Goal: Information Seeking & Learning: Find specific fact

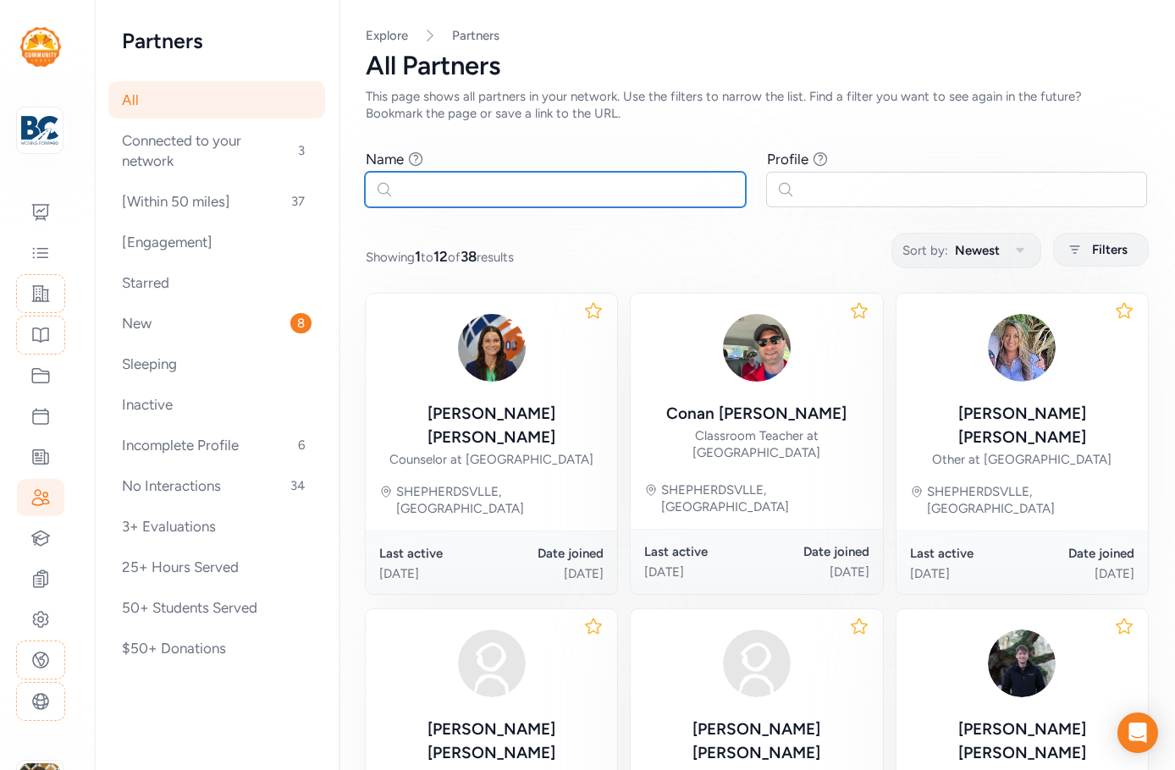
click at [457, 176] on input "text" at bounding box center [555, 190] width 381 height 36
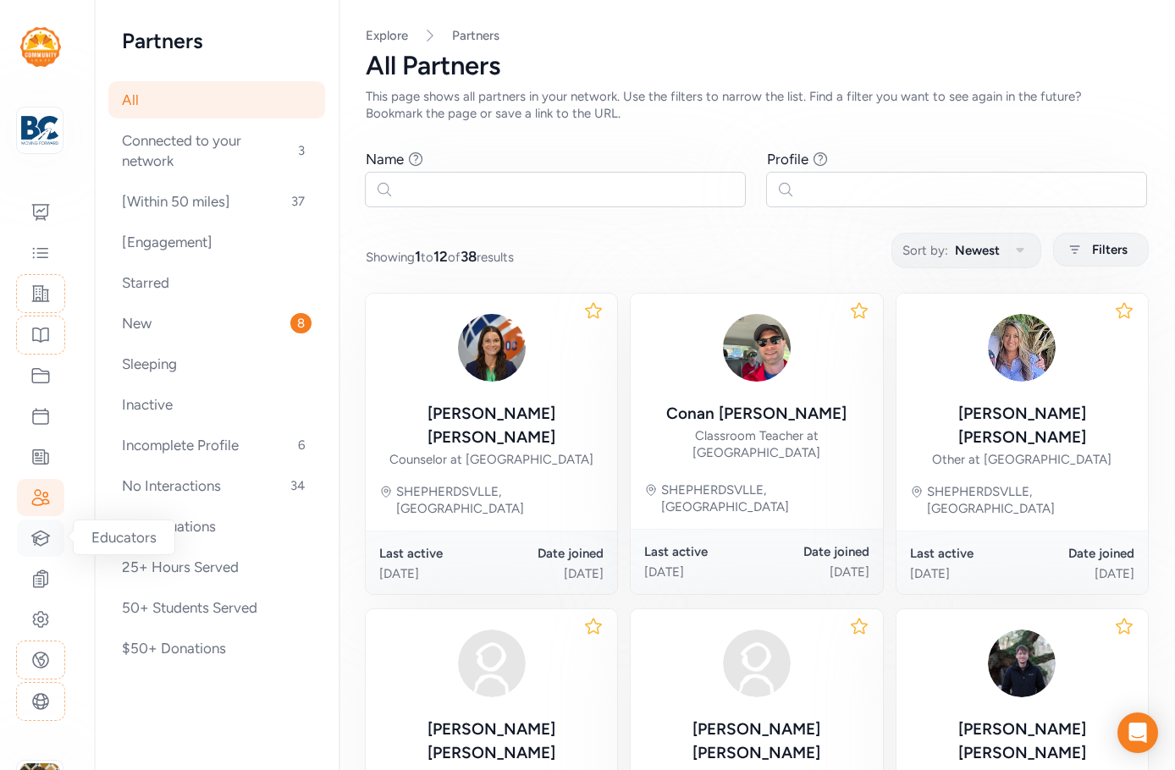
click at [47, 541] on icon at bounding box center [41, 538] width 18 height 14
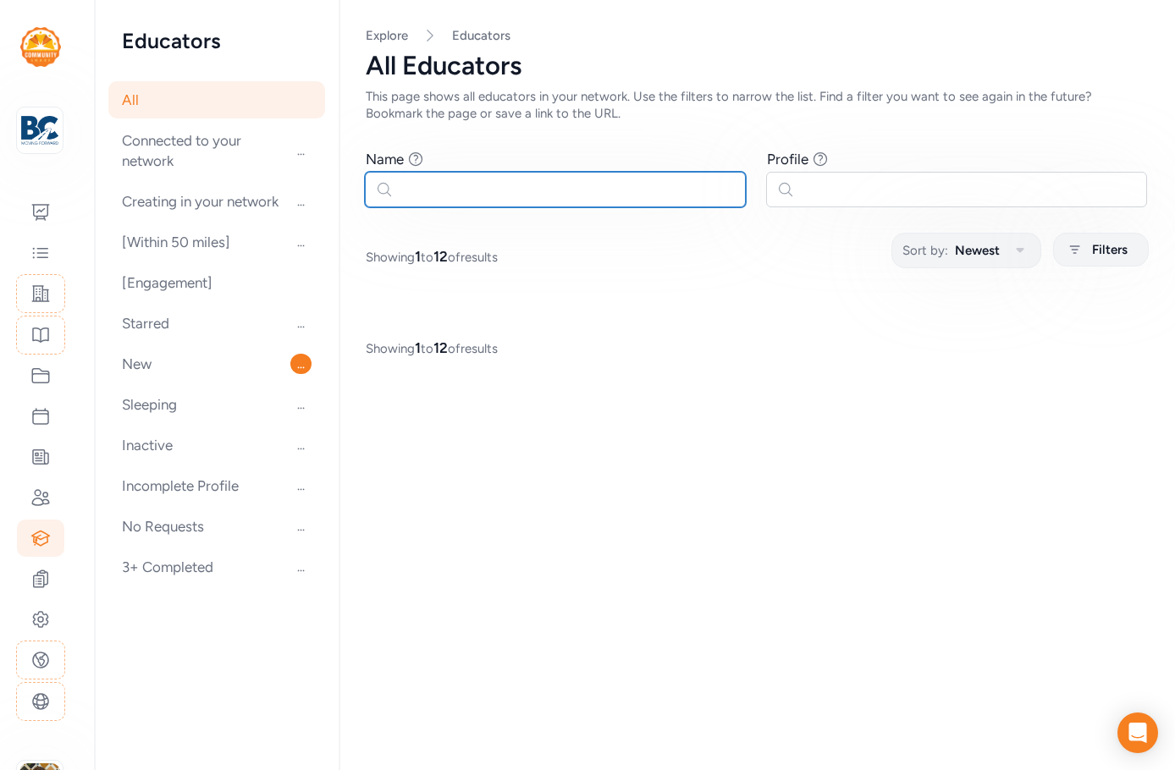
click at [484, 192] on input "text" at bounding box center [555, 190] width 381 height 36
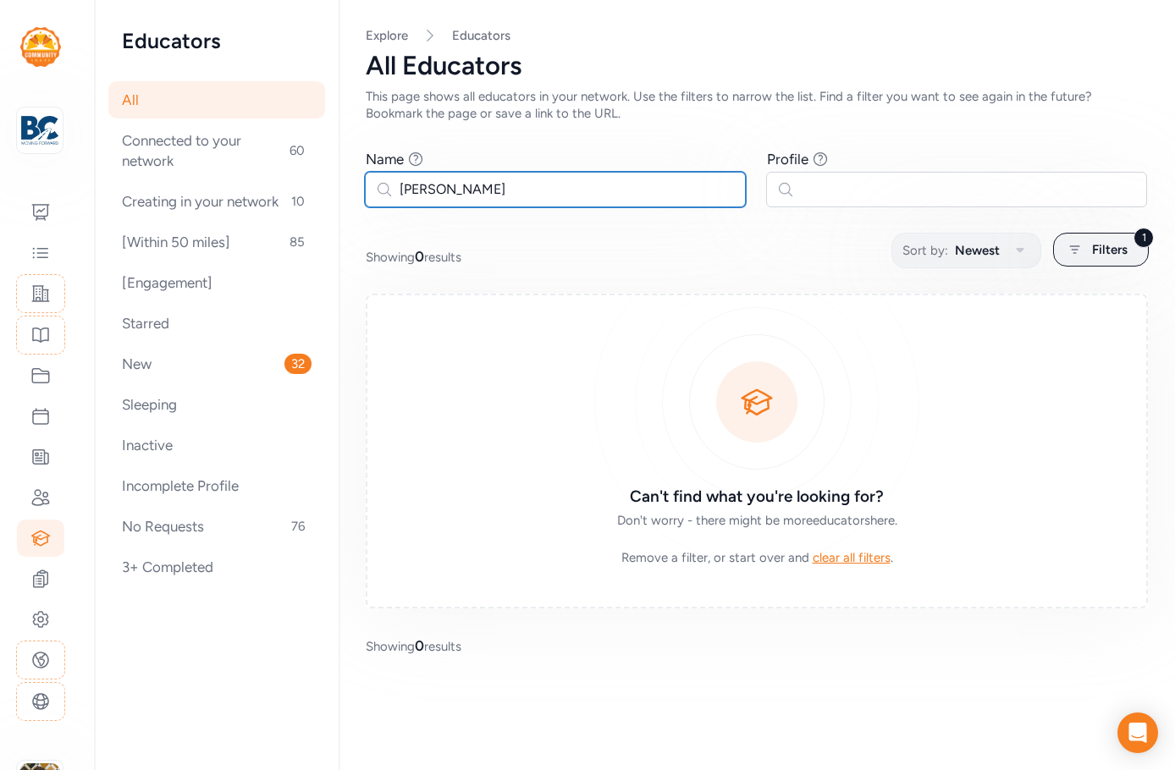
type input "[PERSON_NAME]"
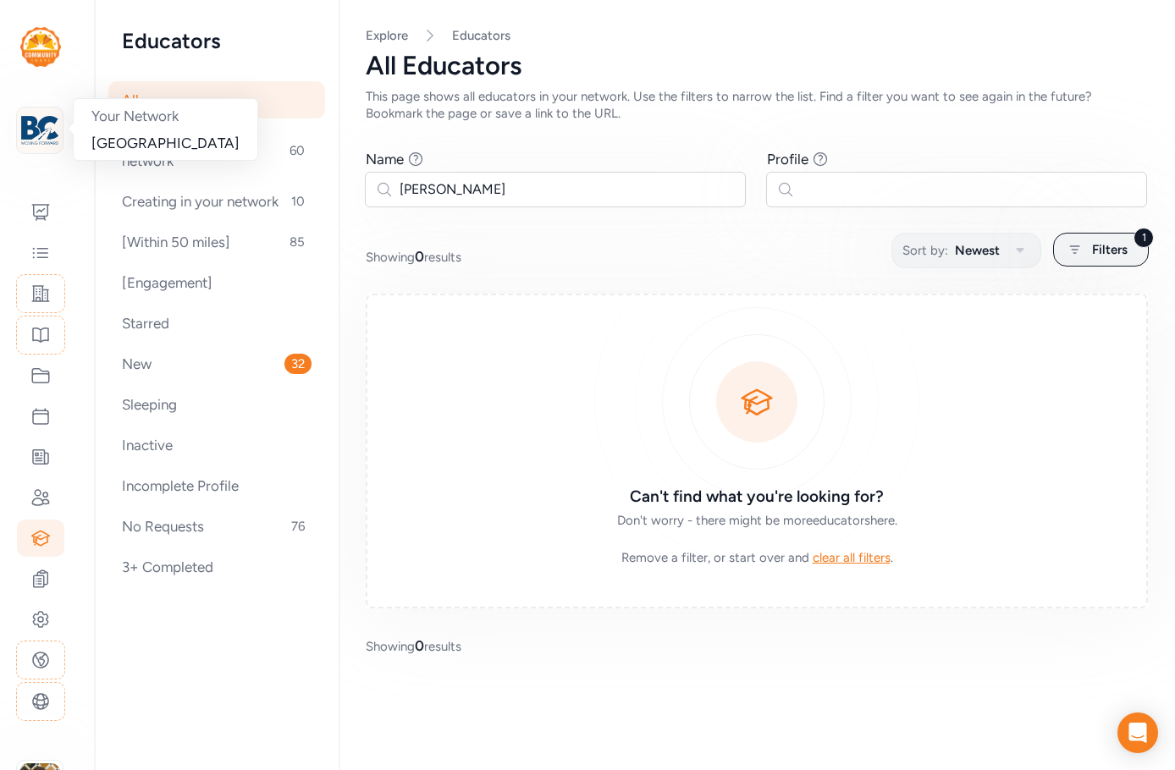
click at [35, 129] on img at bounding box center [39, 130] width 37 height 37
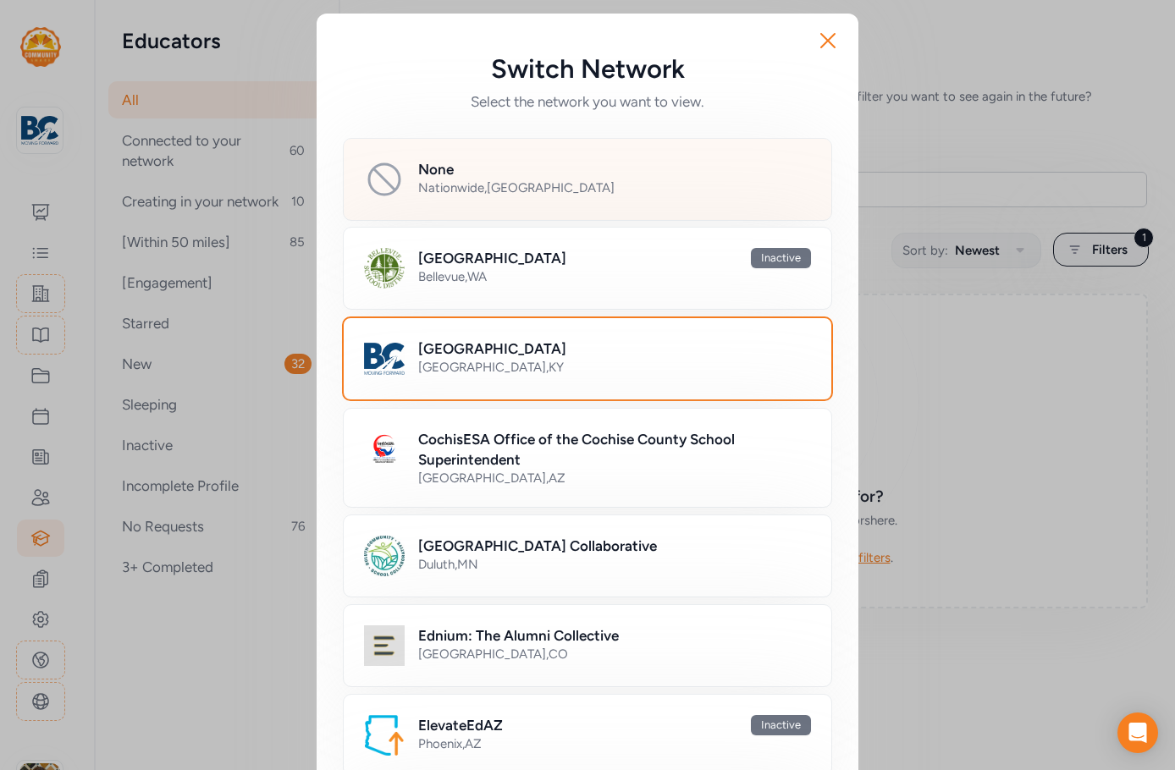
click at [493, 201] on div "None Nationwide , [GEOGRAPHIC_DATA]" at bounding box center [587, 179] width 489 height 83
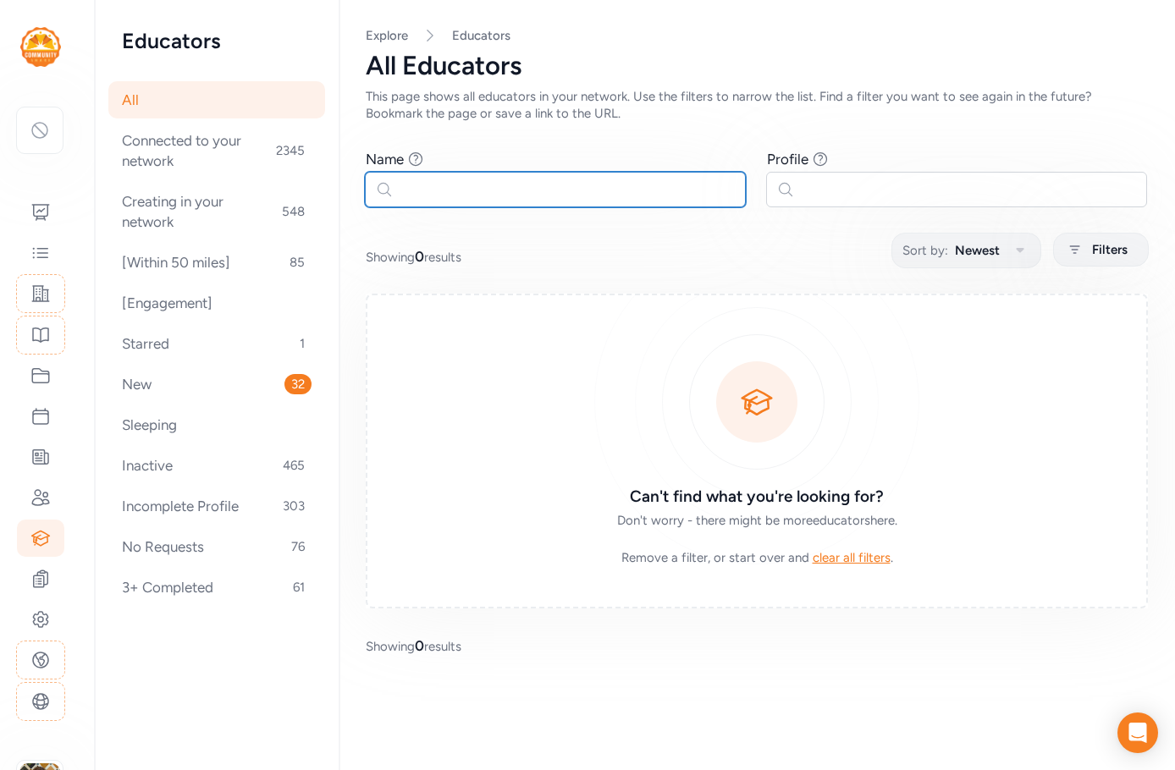
click at [426, 195] on input "text" at bounding box center [555, 190] width 381 height 36
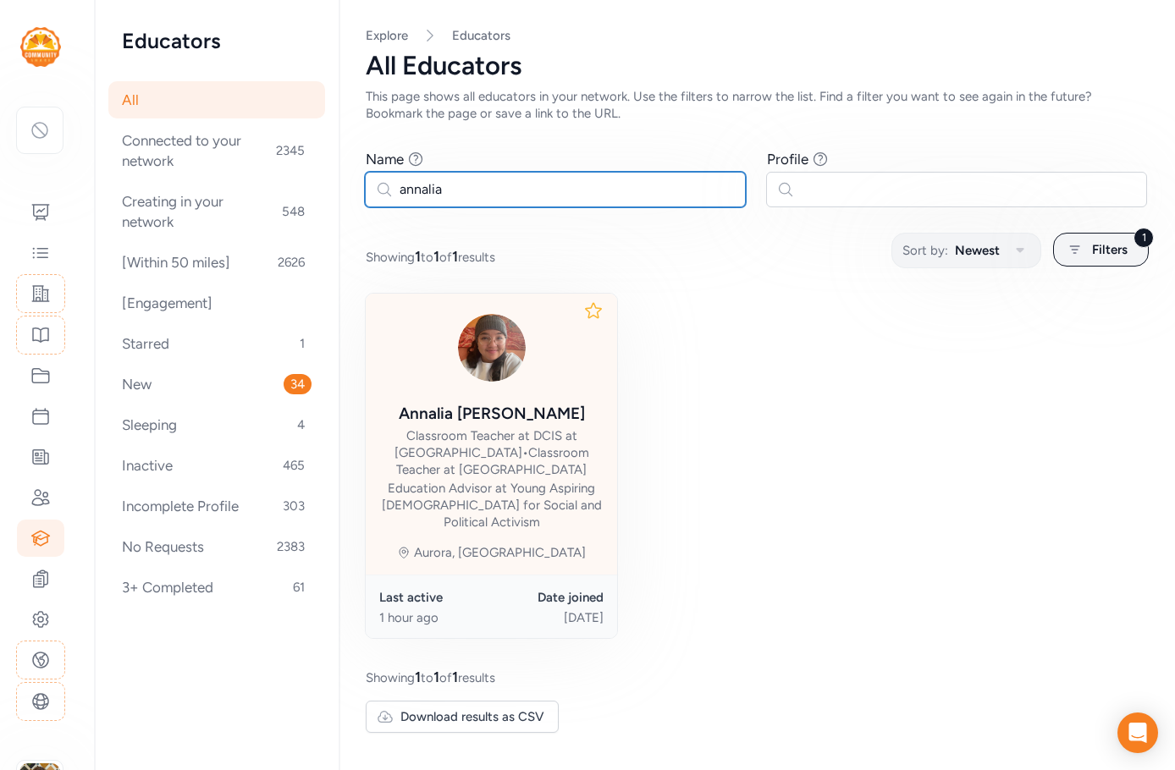
type input "annalia"
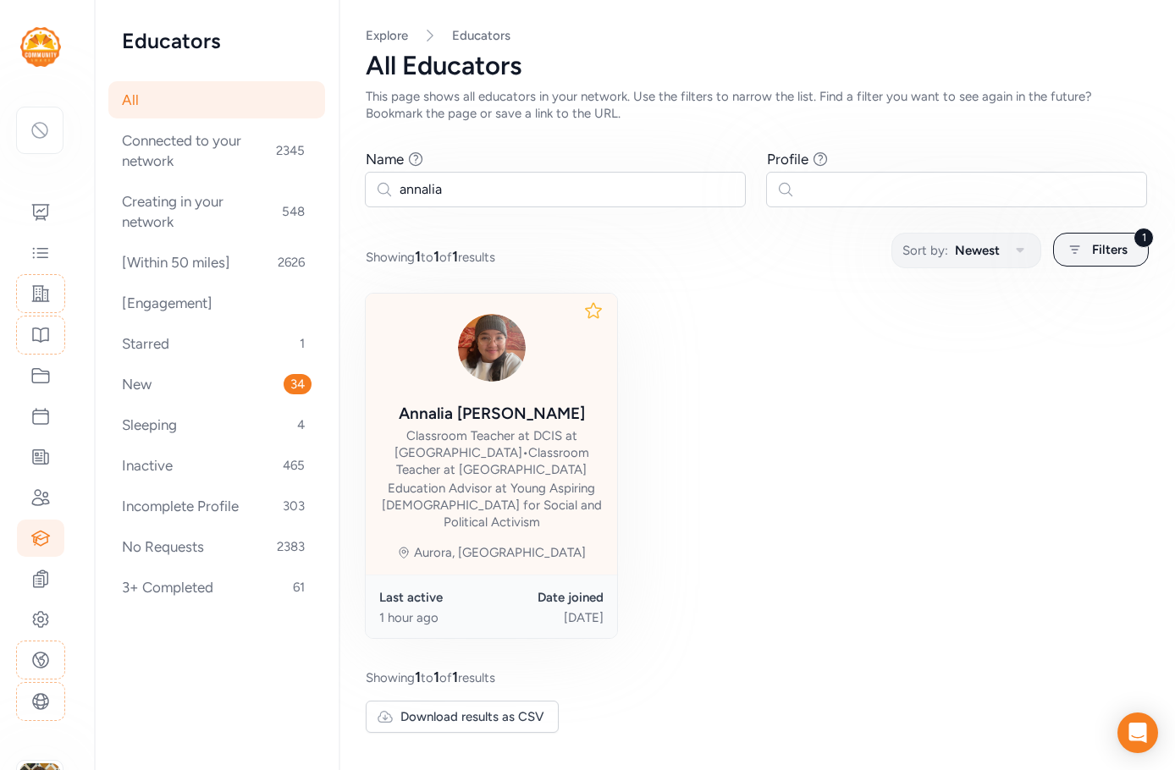
click at [523, 451] on div "Classroom Teacher at DCIS at [GEOGRAPHIC_DATA] • Classroom Teacher at [GEOGRAPH…" at bounding box center [491, 452] width 224 height 51
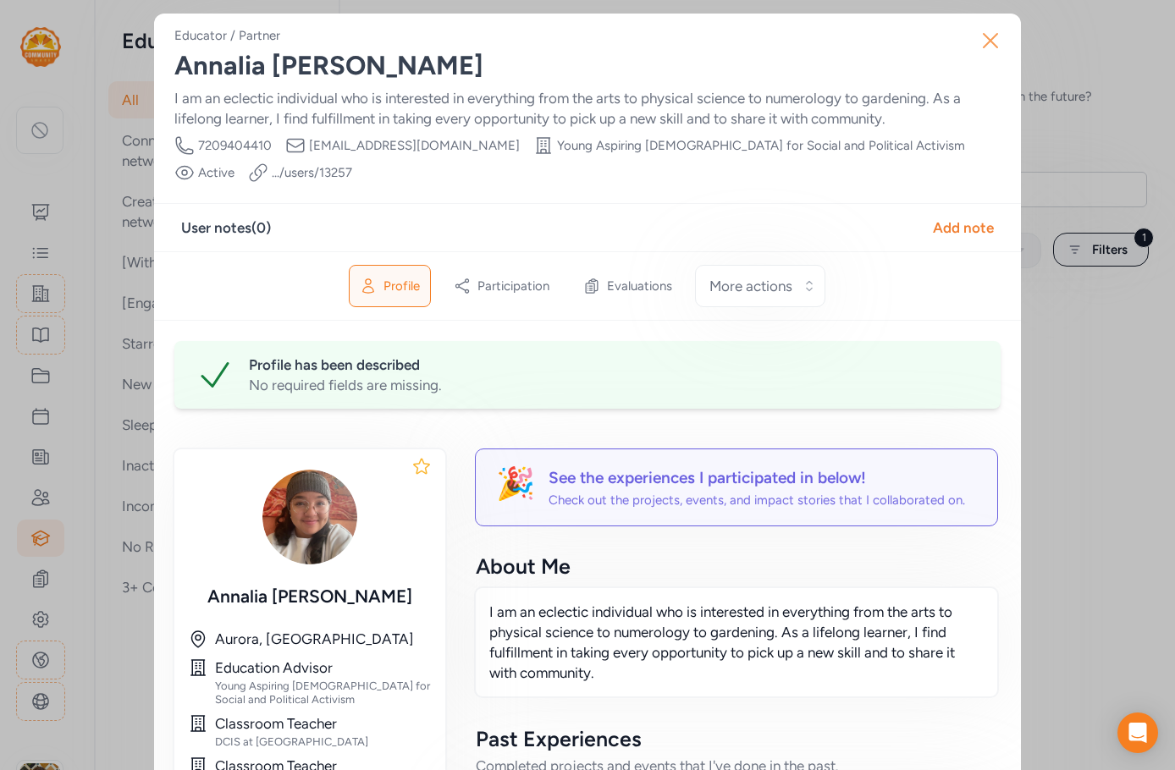
click at [995, 36] on icon "button" at bounding box center [990, 40] width 27 height 27
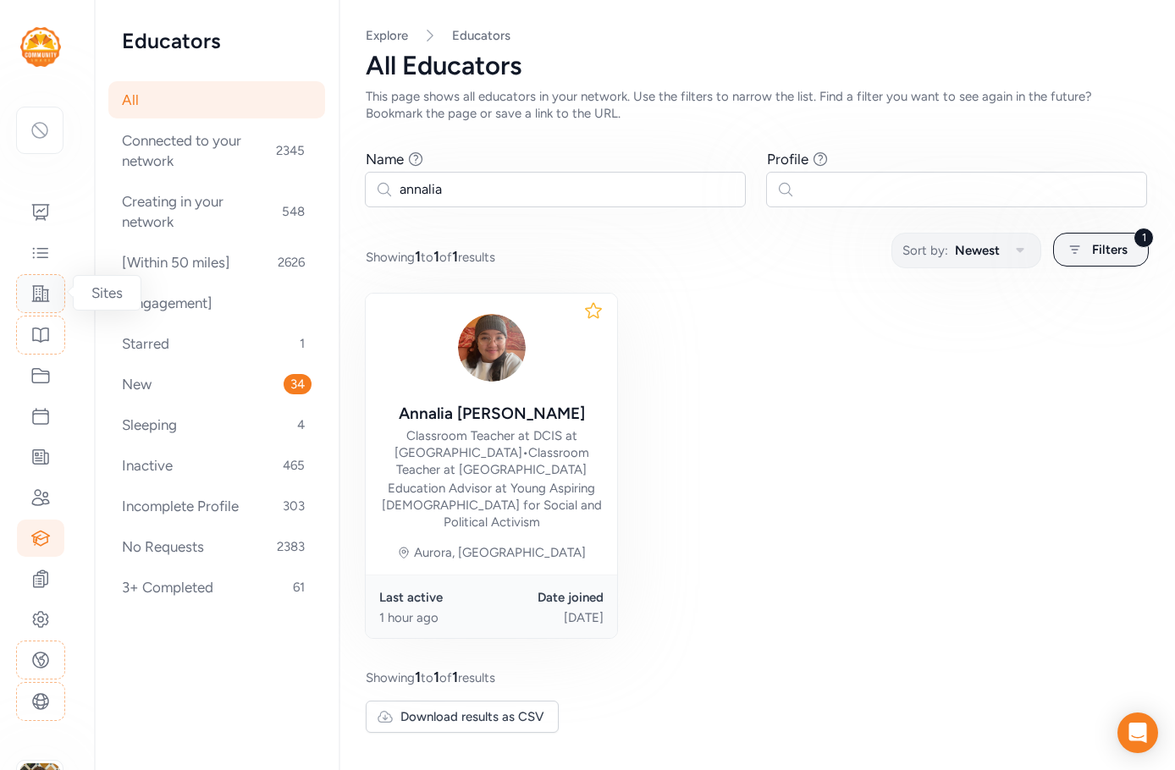
click at [46, 295] on icon at bounding box center [40, 294] width 20 height 20
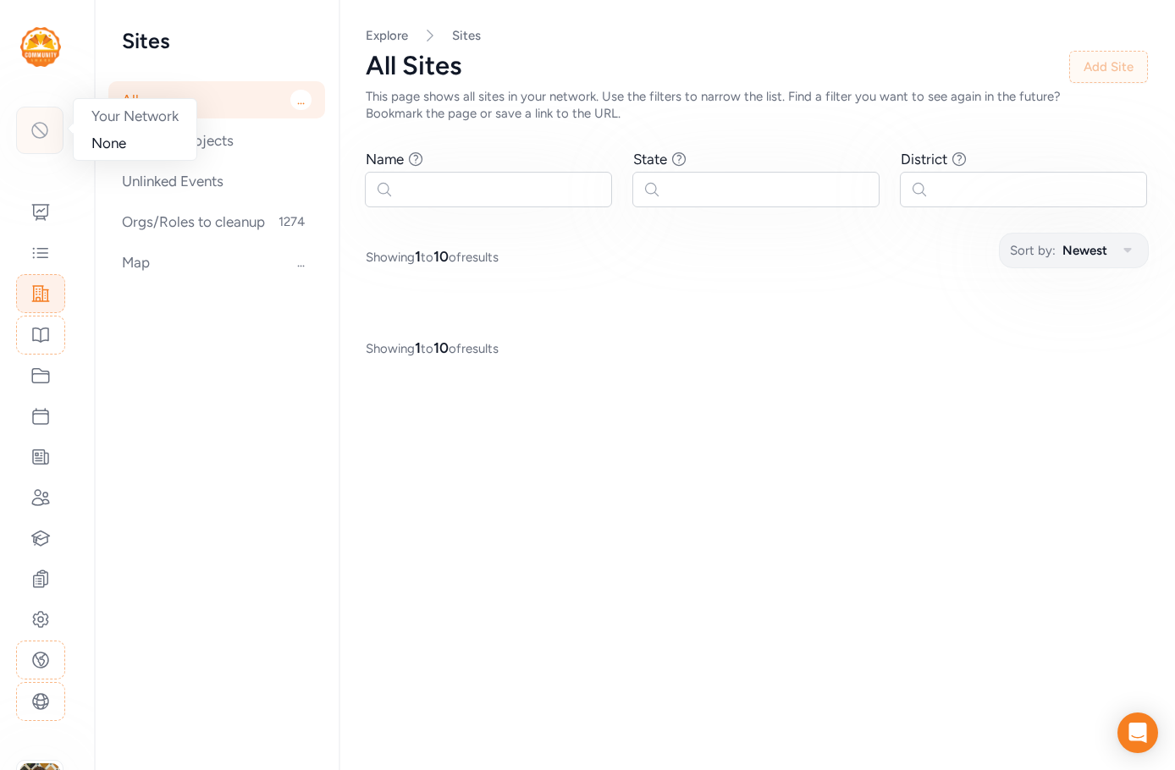
click at [47, 134] on icon at bounding box center [40, 130] width 20 height 20
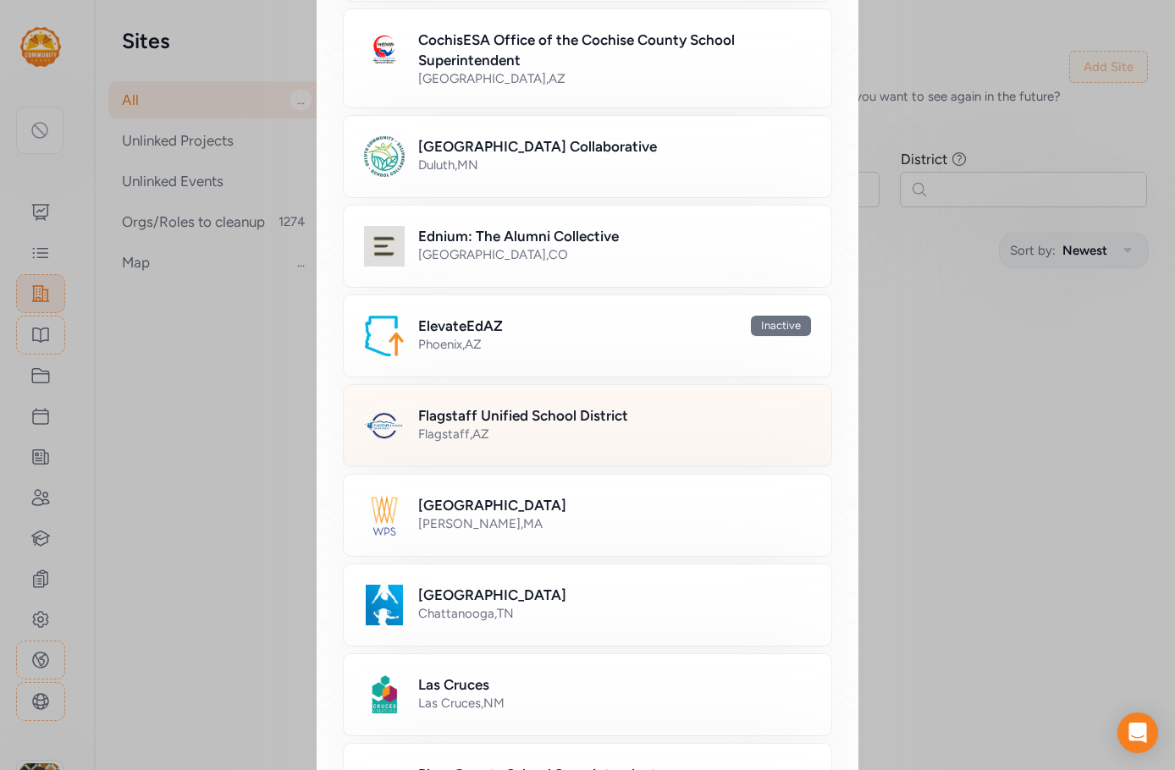
scroll to position [592, 0]
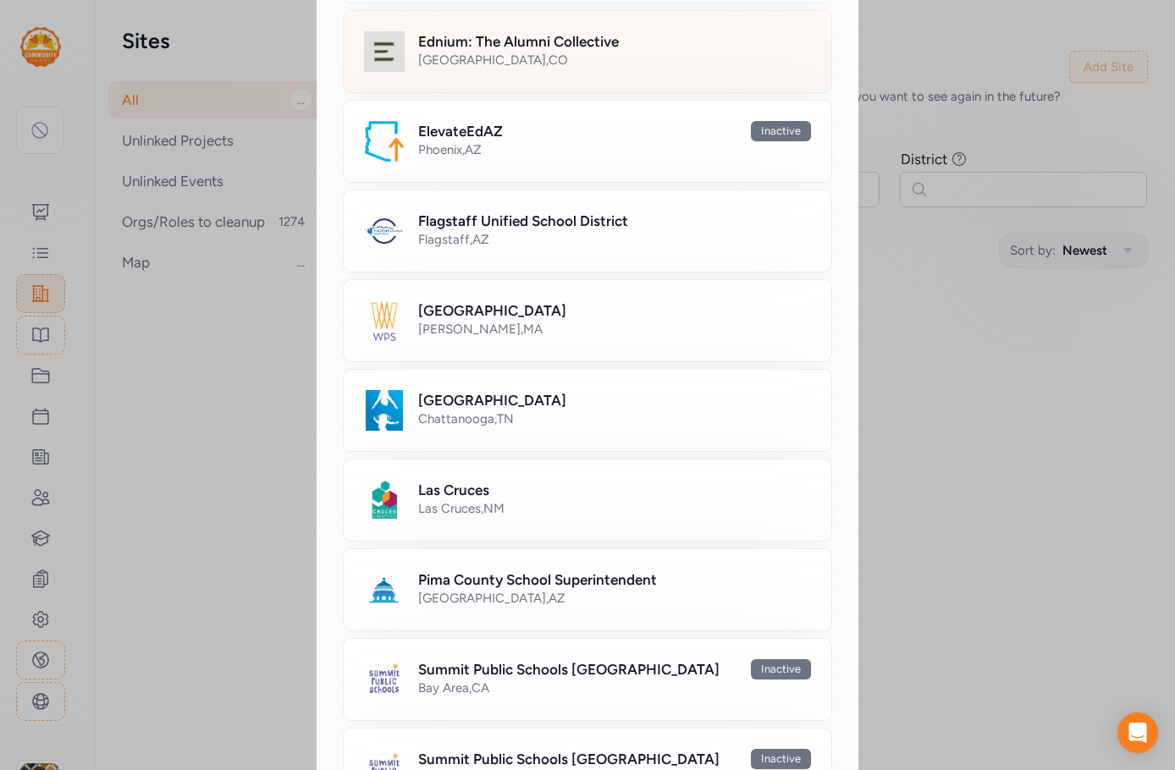
click at [462, 52] on div "[GEOGRAPHIC_DATA] , [GEOGRAPHIC_DATA]" at bounding box center [614, 60] width 393 height 17
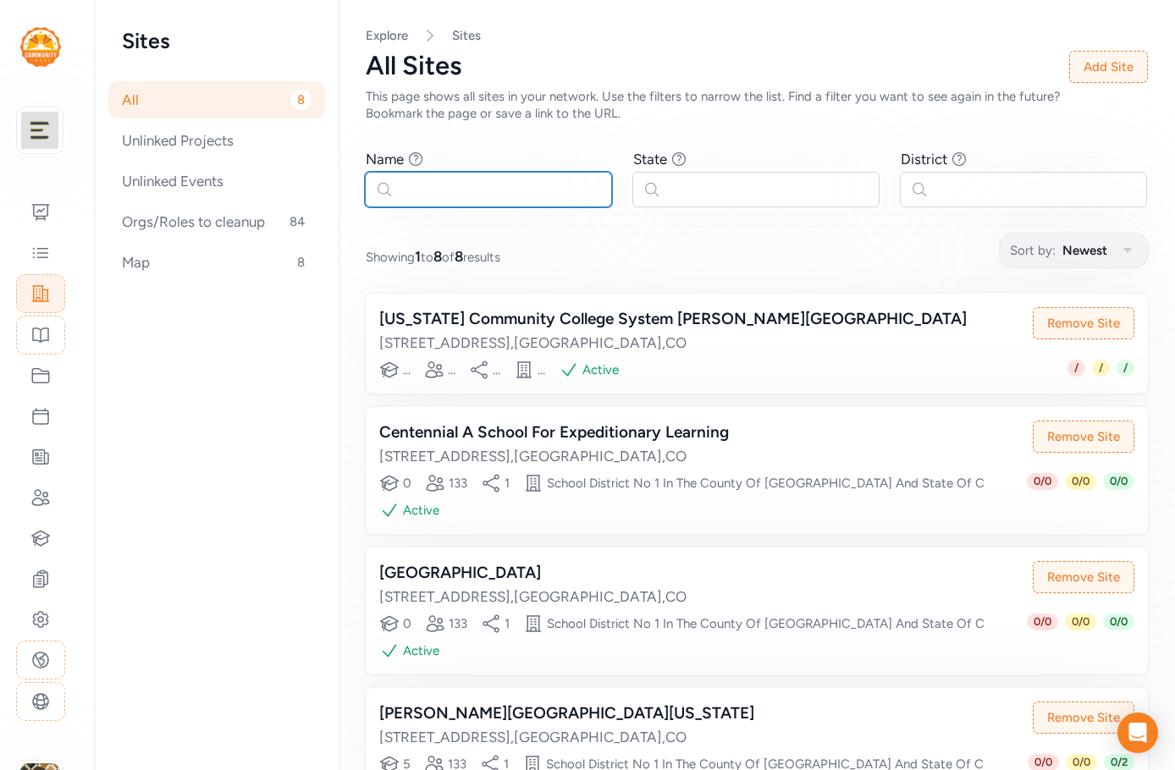
click at [468, 190] on input "text" at bounding box center [488, 190] width 247 height 36
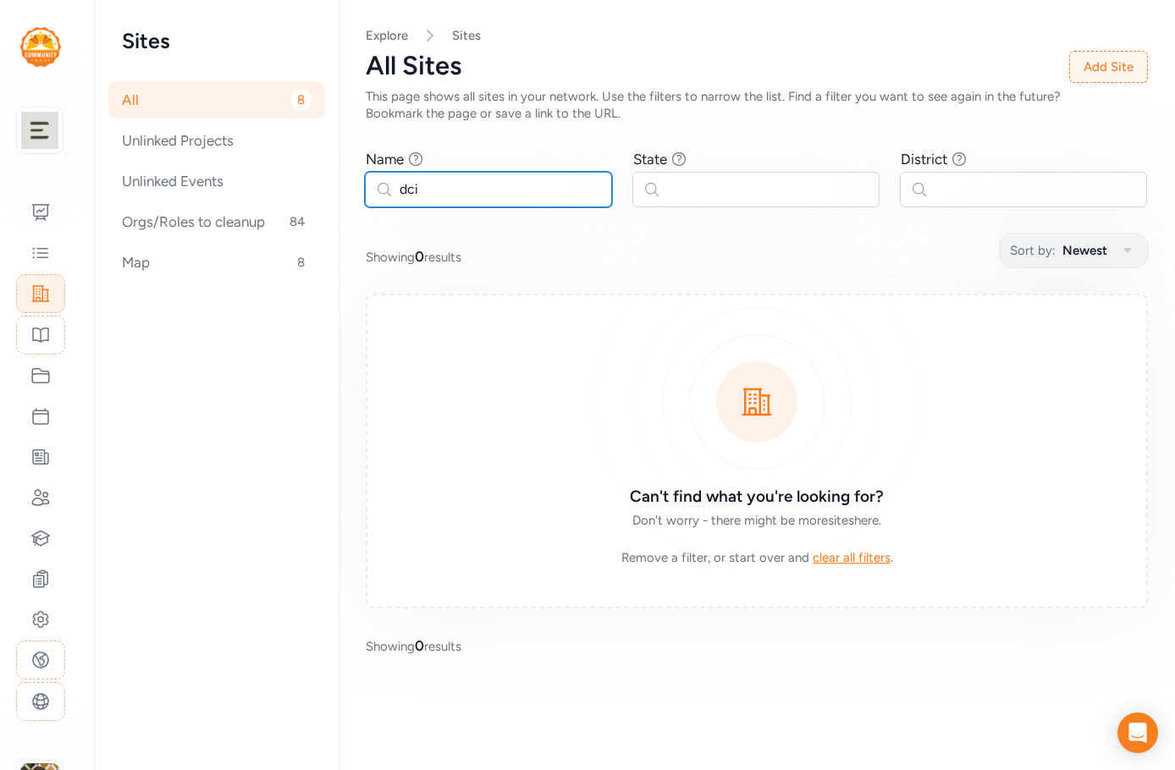
type input "dcis"
drag, startPoint x: 465, startPoint y: 188, endPoint x: 395, endPoint y: 190, distance: 69.4
click at [395, 190] on input "dcis" at bounding box center [488, 190] width 247 height 36
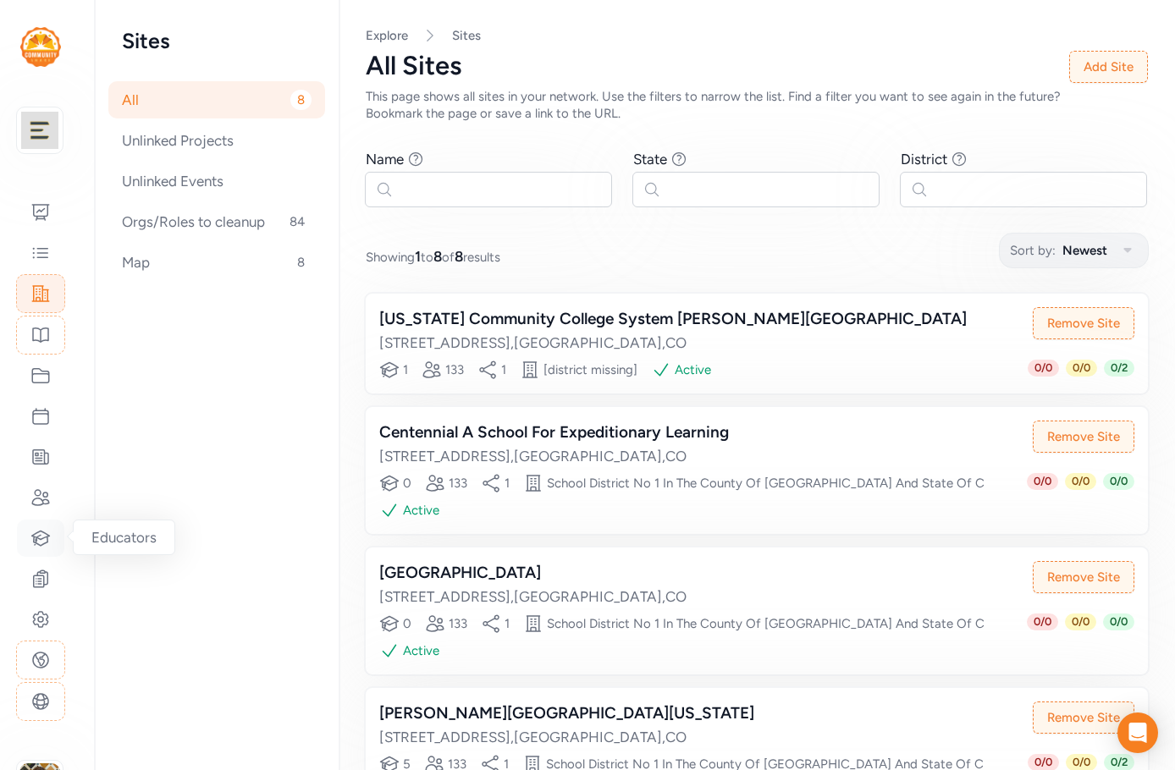
click at [41, 536] on icon at bounding box center [41, 538] width 18 height 14
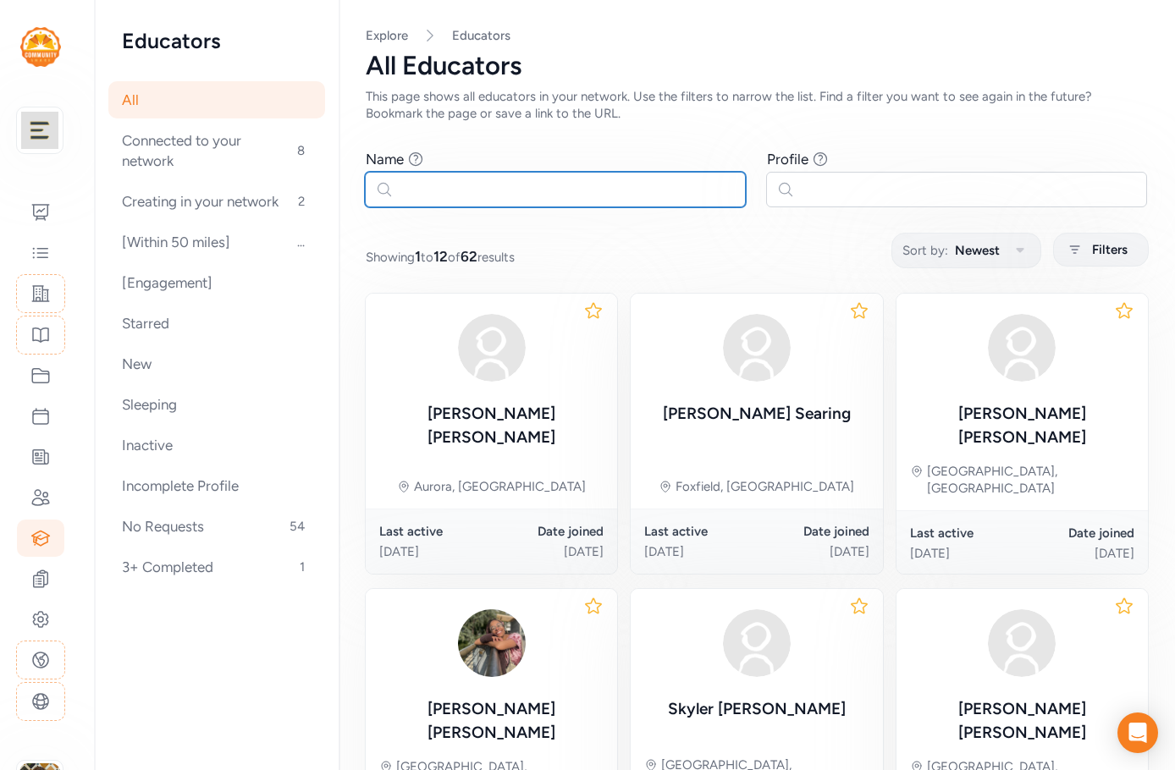
click at [479, 201] on input "text" at bounding box center [555, 190] width 381 height 36
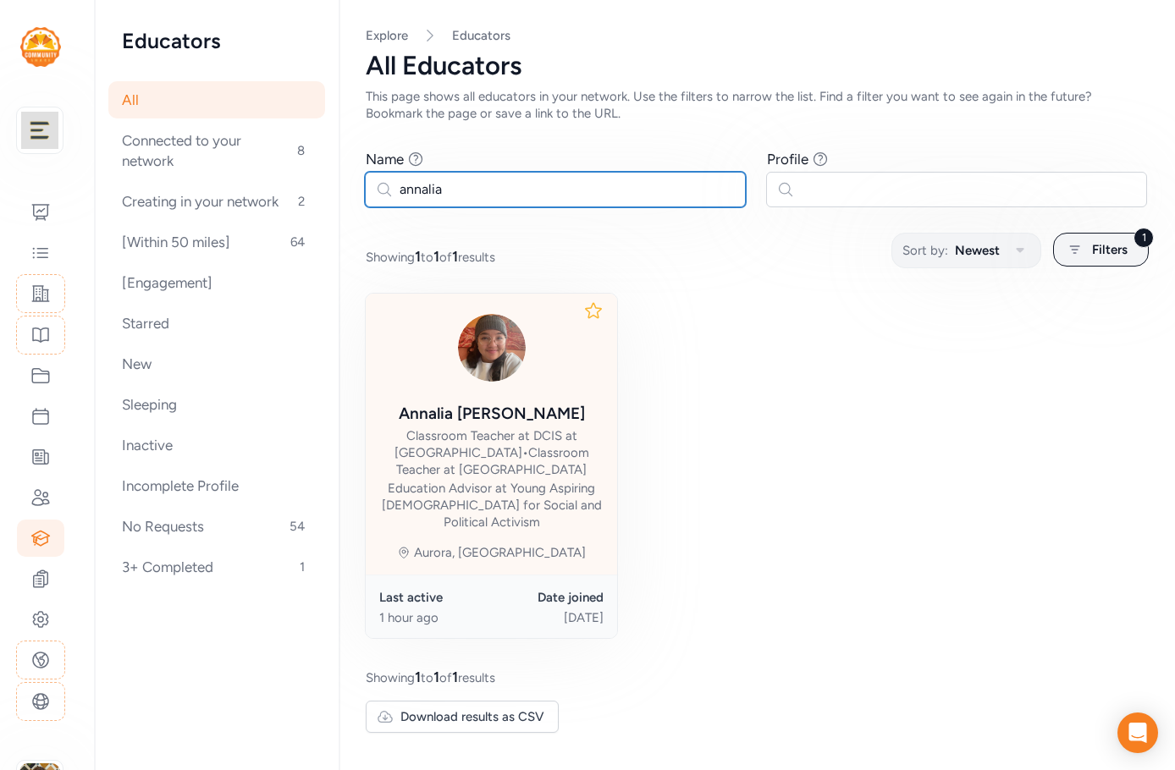
type input "annalia"
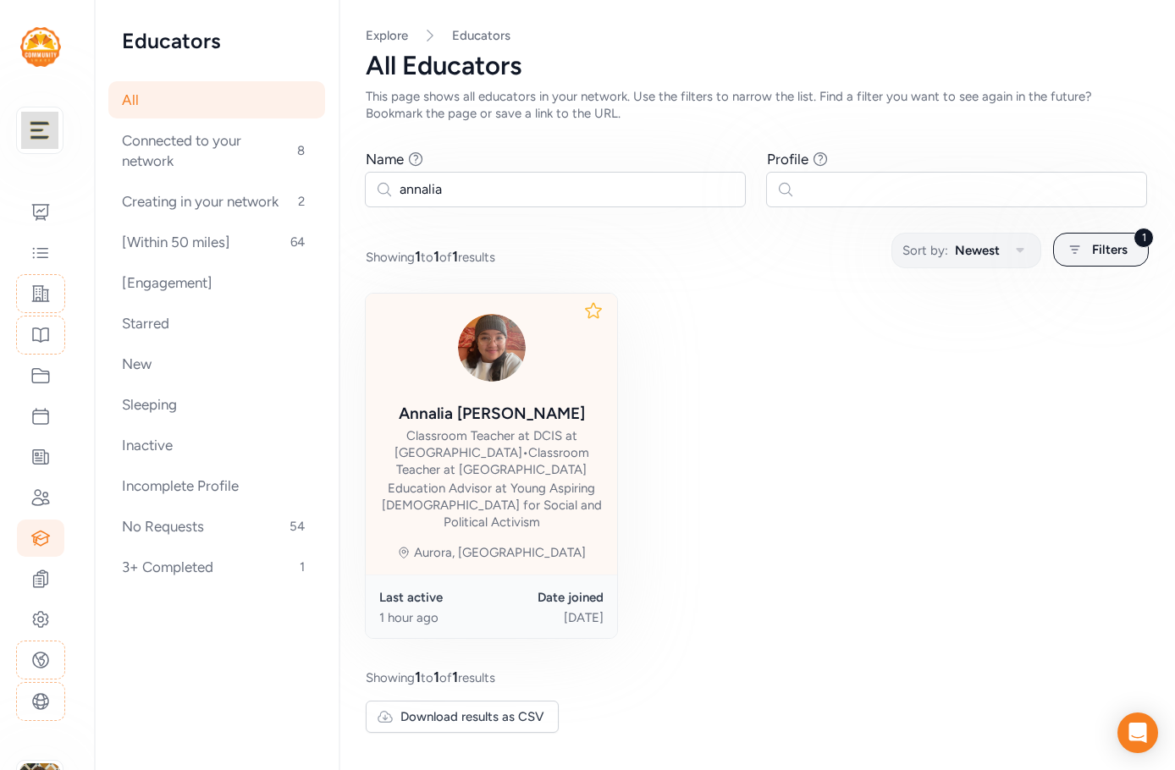
click at [472, 471] on div "Classroom Teacher at DCIS at [GEOGRAPHIC_DATA] • Classroom Teacher at [GEOGRAPH…" at bounding box center [491, 452] width 224 height 51
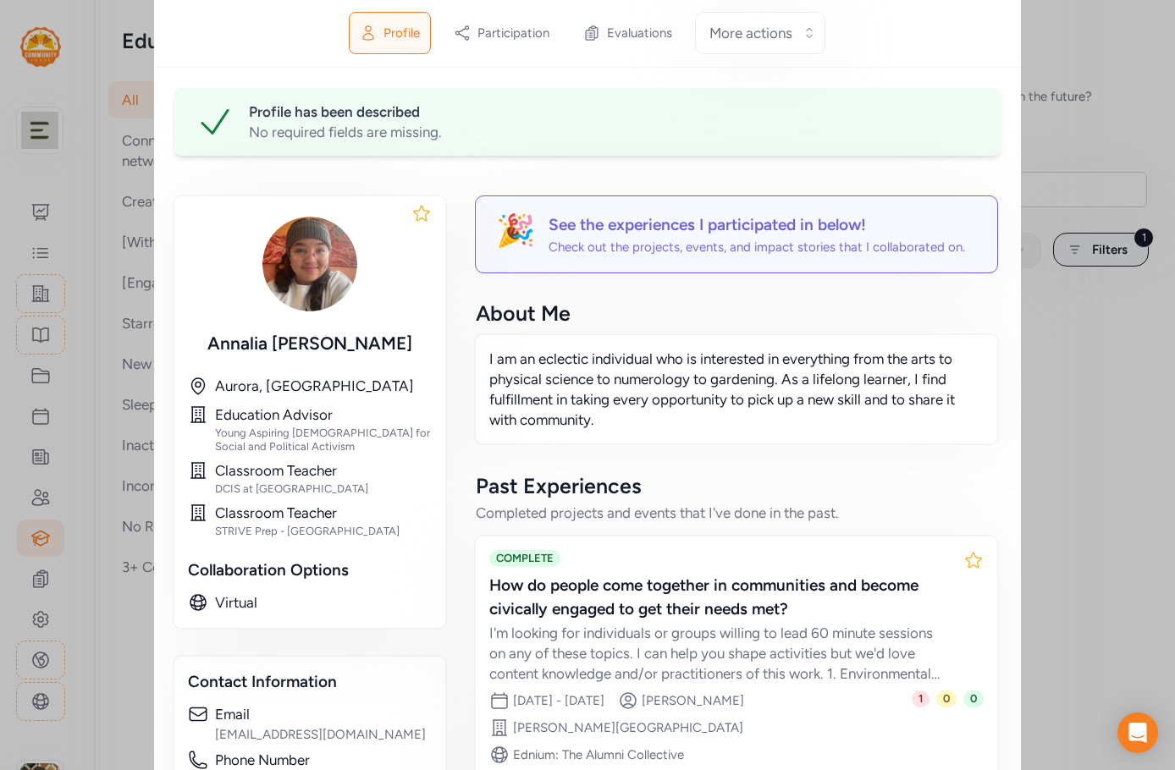
scroll to position [254, 0]
drag, startPoint x: 304, startPoint y: 489, endPoint x: 207, endPoint y: 485, distance: 96.6
click at [207, 485] on div "Classroom Teacher DCIS at [GEOGRAPHIC_DATA]" at bounding box center [310, 478] width 244 height 36
copy div "DCIS at [GEOGRAPHIC_DATA]"
